Goal: Task Accomplishment & Management: Complete application form

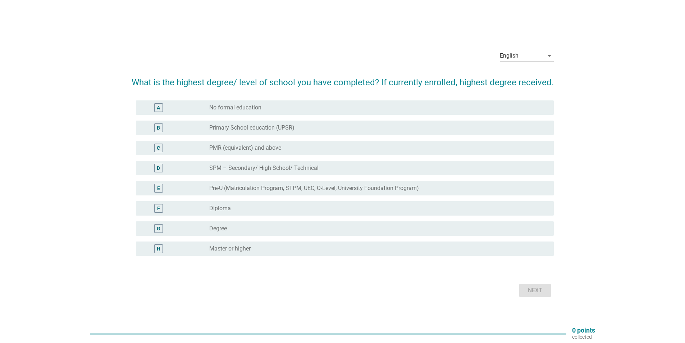
click at [273, 236] on div "G radio_button_unchecked Degree" at bounding box center [343, 228] width 422 height 20
click at [273, 231] on div "radio_button_unchecked Degree" at bounding box center [375, 228] width 333 height 7
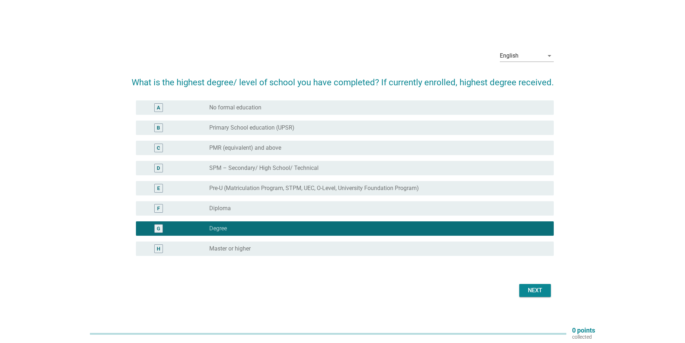
click at [533, 286] on div "Next" at bounding box center [535, 290] width 20 height 9
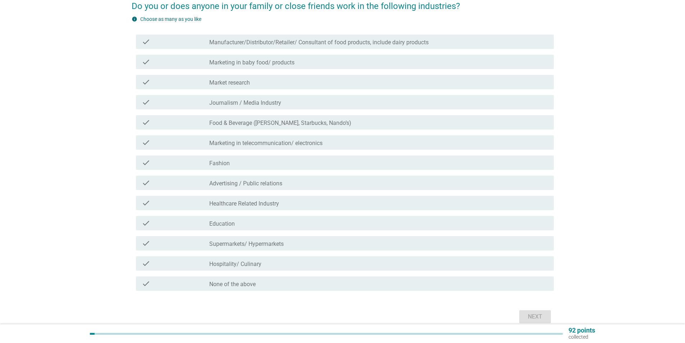
scroll to position [72, 0]
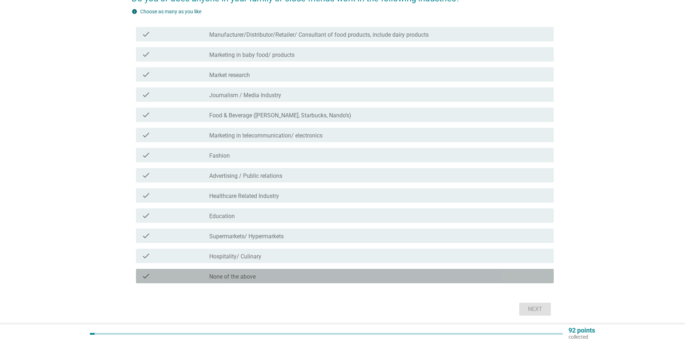
click at [248, 277] on label "None of the above" at bounding box center [232, 276] width 46 height 7
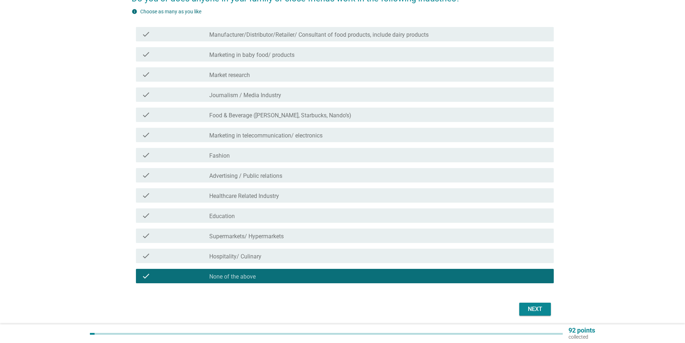
click at [551, 307] on div "Next" at bounding box center [343, 308] width 422 height 17
click at [536, 307] on div "Next" at bounding box center [535, 309] width 20 height 9
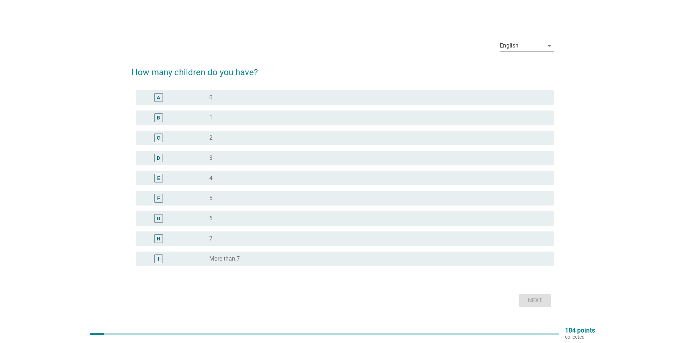
click at [334, 100] on div "radio_button_unchecked 0" at bounding box center [375, 97] width 333 height 7
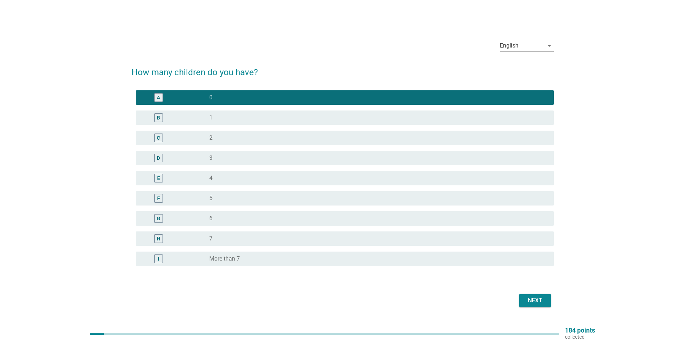
click at [530, 301] on div "Next" at bounding box center [535, 300] width 20 height 9
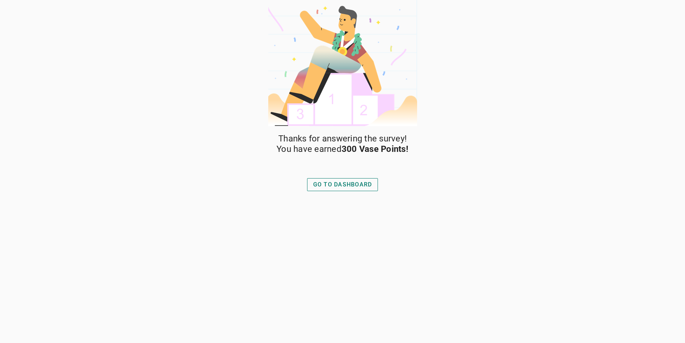
click at [335, 184] on div "GO TO DASHBOARD" at bounding box center [342, 184] width 59 height 9
click at [367, 187] on div "GO TO DASHBOARD" at bounding box center [342, 184] width 59 height 9
